Goal: Find specific page/section: Find specific page/section

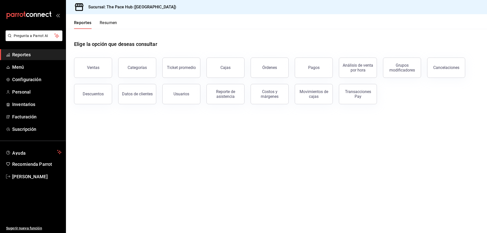
click at [105, 24] on button "Resumen" at bounding box center [109, 24] width 18 height 9
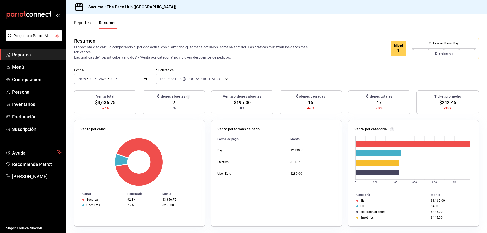
click at [81, 26] on button "Reportes" at bounding box center [82, 24] width 17 height 9
